Goal: Navigation & Orientation: Find specific page/section

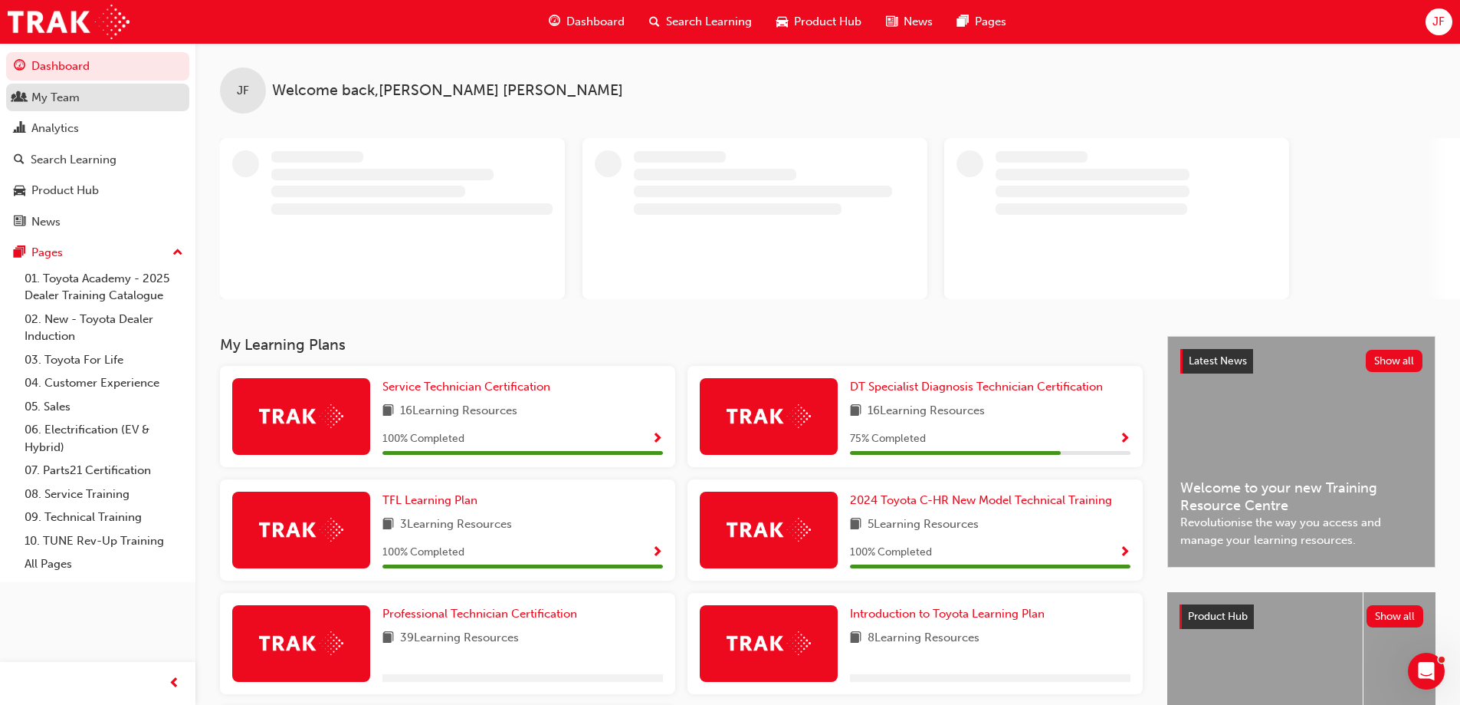
click at [75, 101] on div "My Team" at bounding box center [55, 98] width 48 height 18
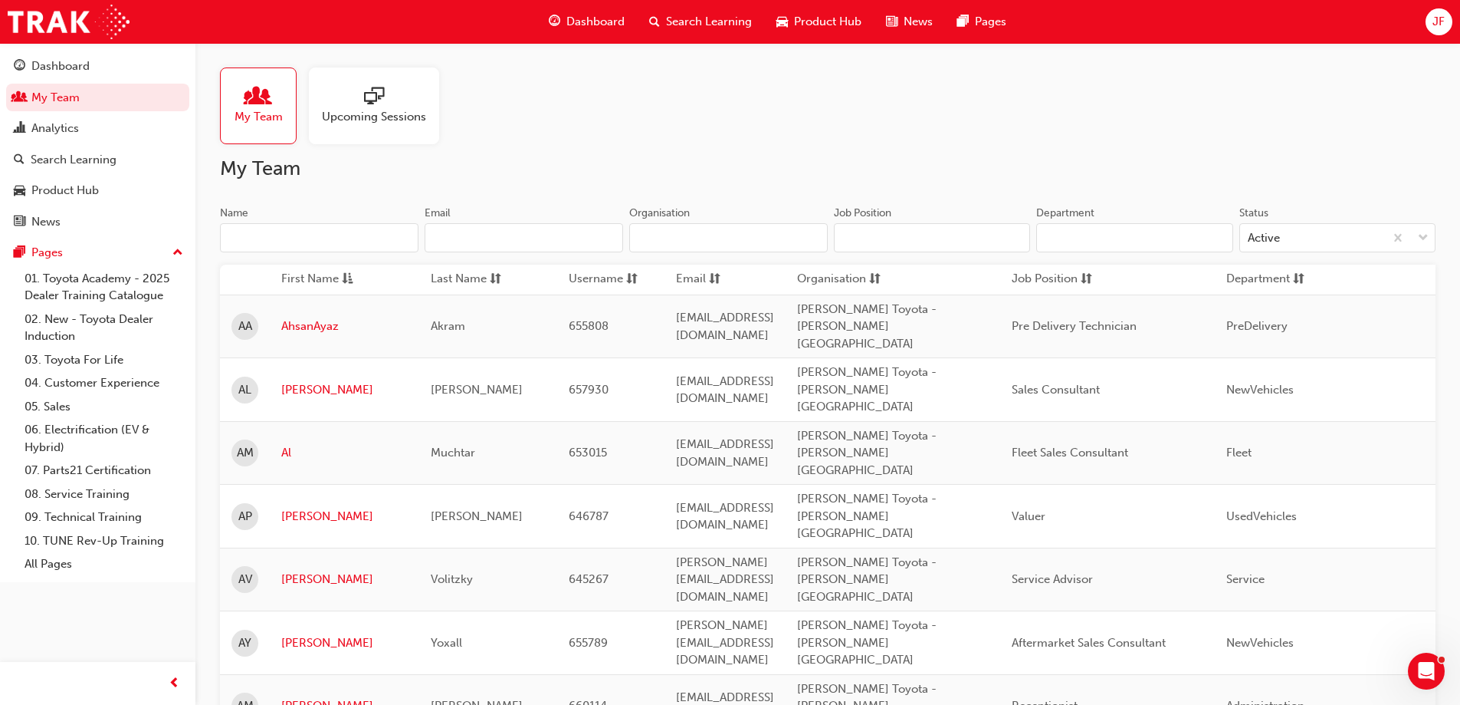
click at [595, 21] on span "Dashboard" at bounding box center [596, 22] width 58 height 18
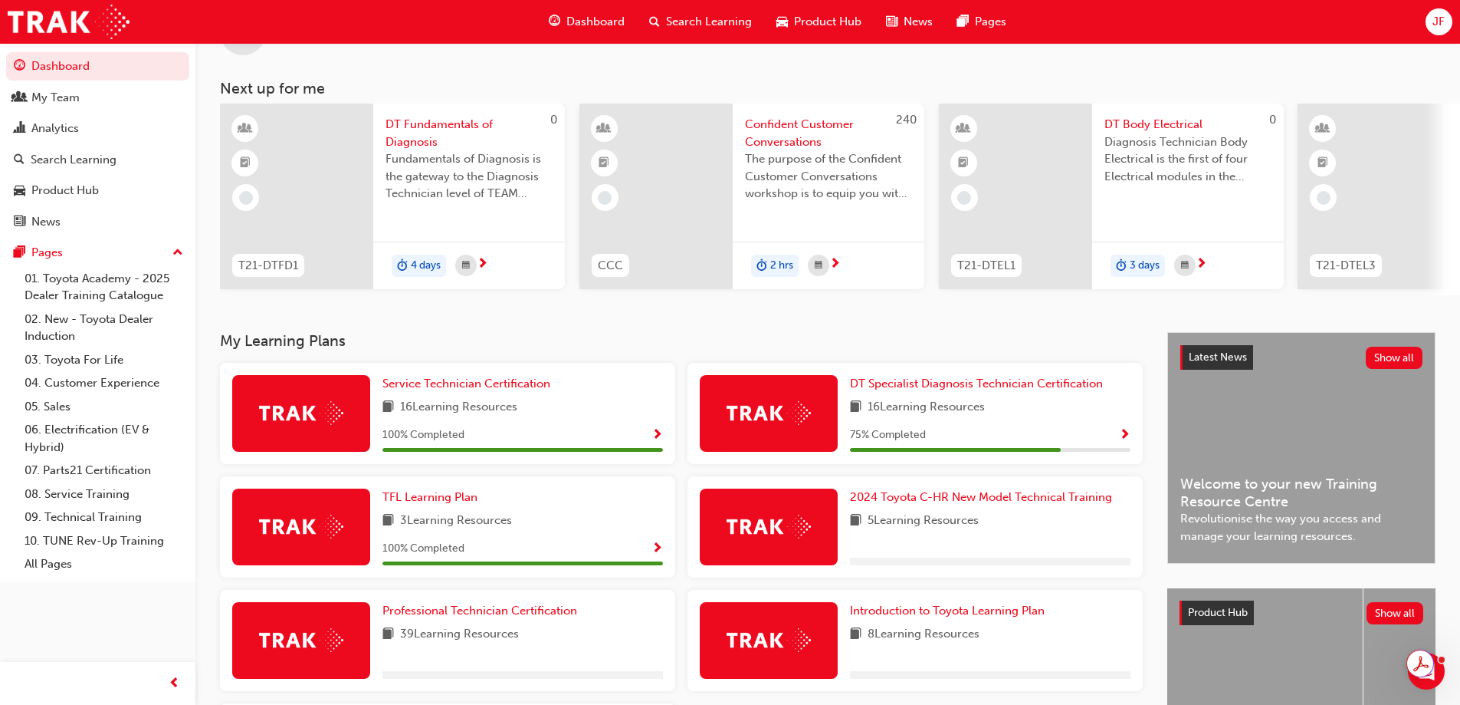
scroll to position [153, 0]
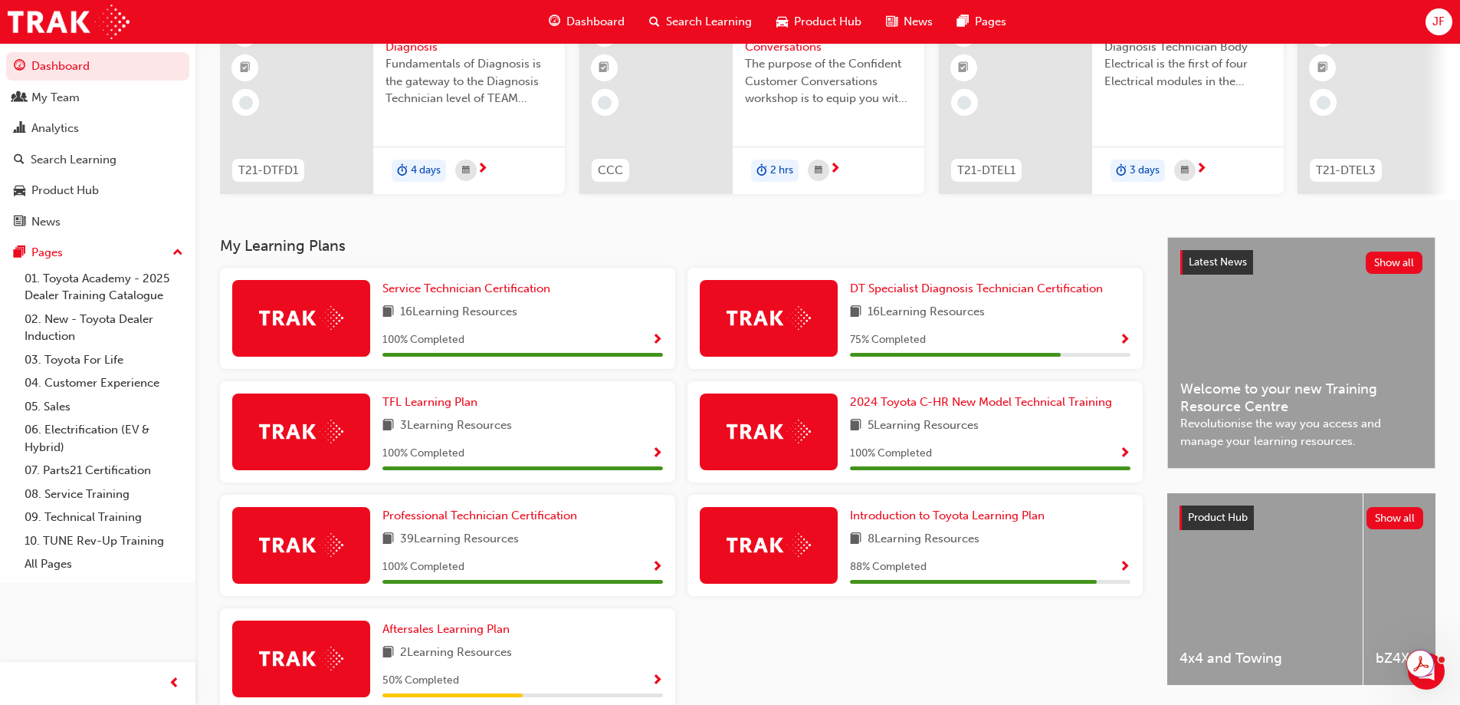
click at [936, 342] on div "75 % Completed" at bounding box center [990, 339] width 281 height 19
click at [772, 326] on img at bounding box center [769, 318] width 84 height 24
click at [1122, 343] on span "Show Progress" at bounding box center [1124, 340] width 11 height 14
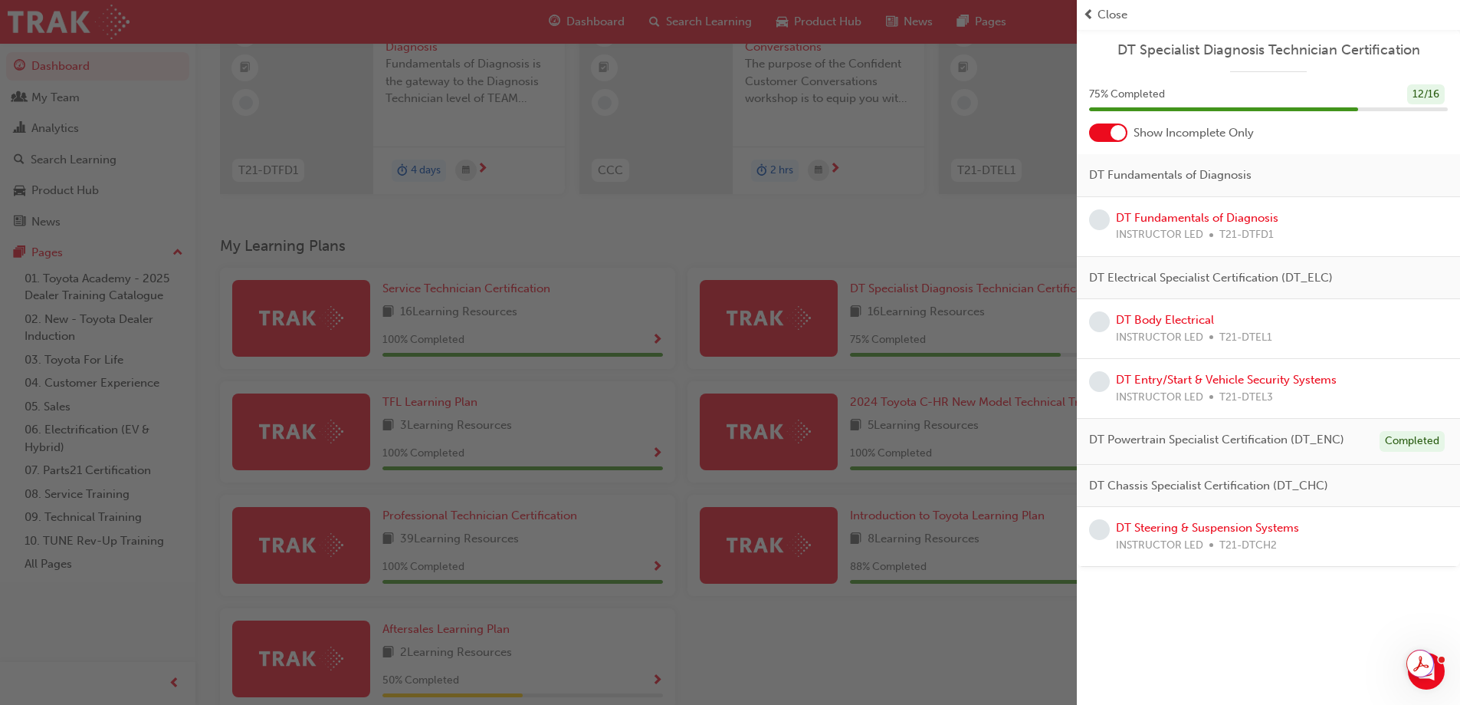
click at [971, 245] on div "button" at bounding box center [538, 352] width 1077 height 705
